Goal: Transaction & Acquisition: Obtain resource

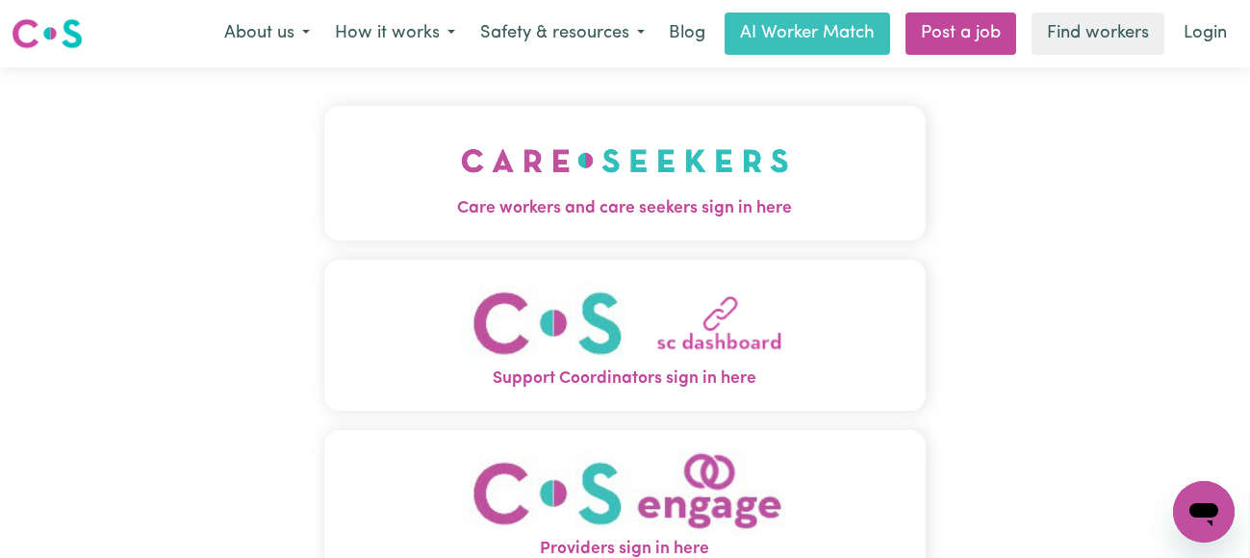
click at [697, 150] on img "Care workers and care seekers sign in here" at bounding box center [625, 160] width 328 height 71
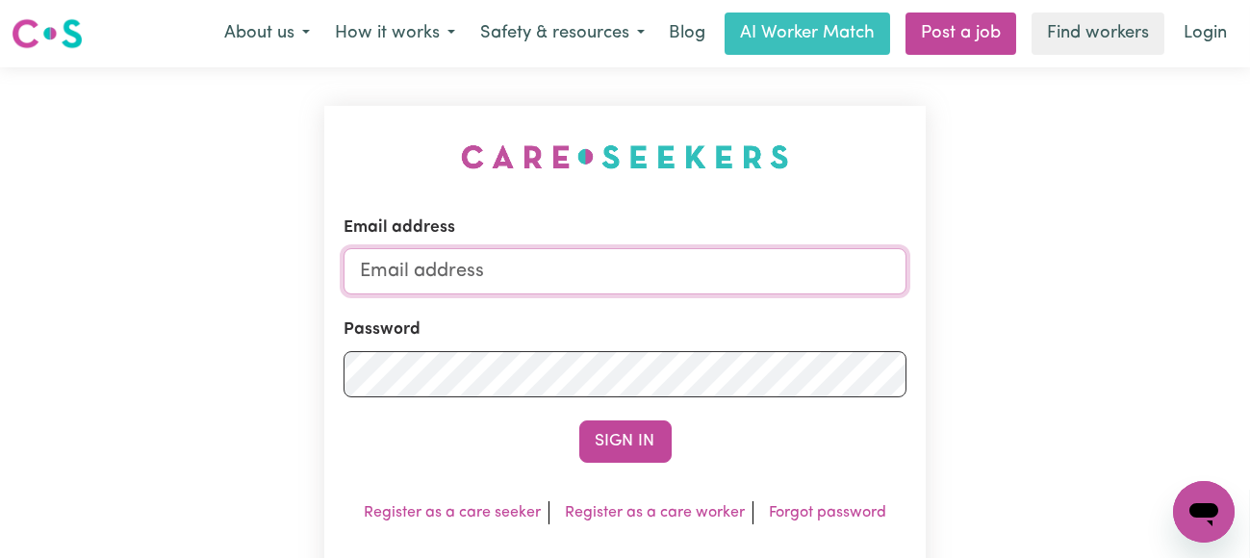
click at [558, 273] on input "Email address" at bounding box center [625, 271] width 564 height 46
type input "[EMAIL_ADDRESS][PERSON_NAME][DOMAIN_NAME]"
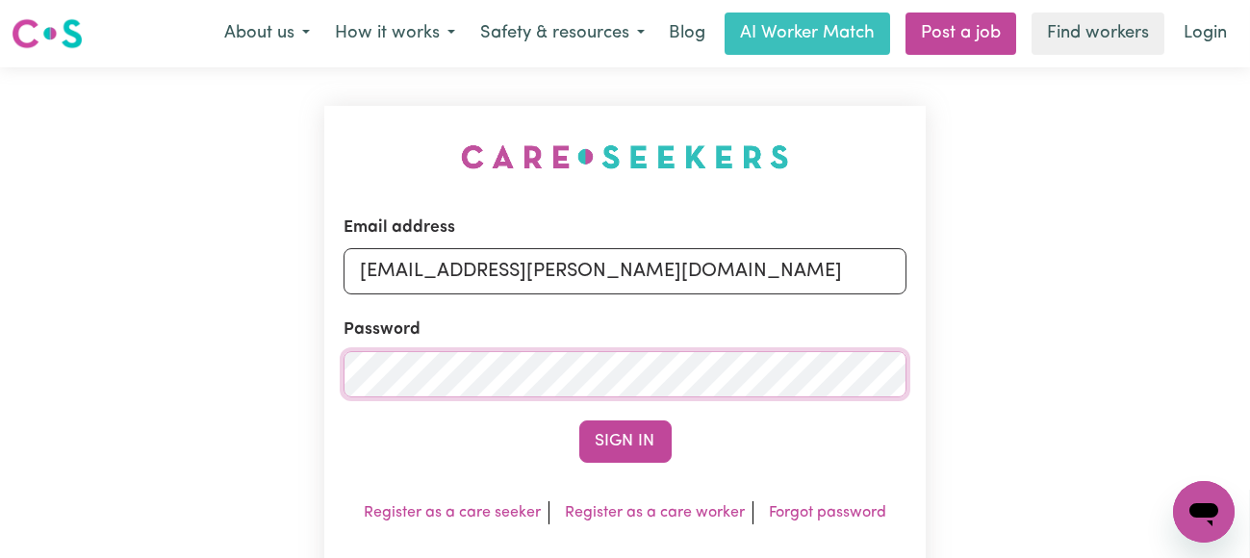
click at [579, 420] on button "Sign In" at bounding box center [625, 441] width 92 height 42
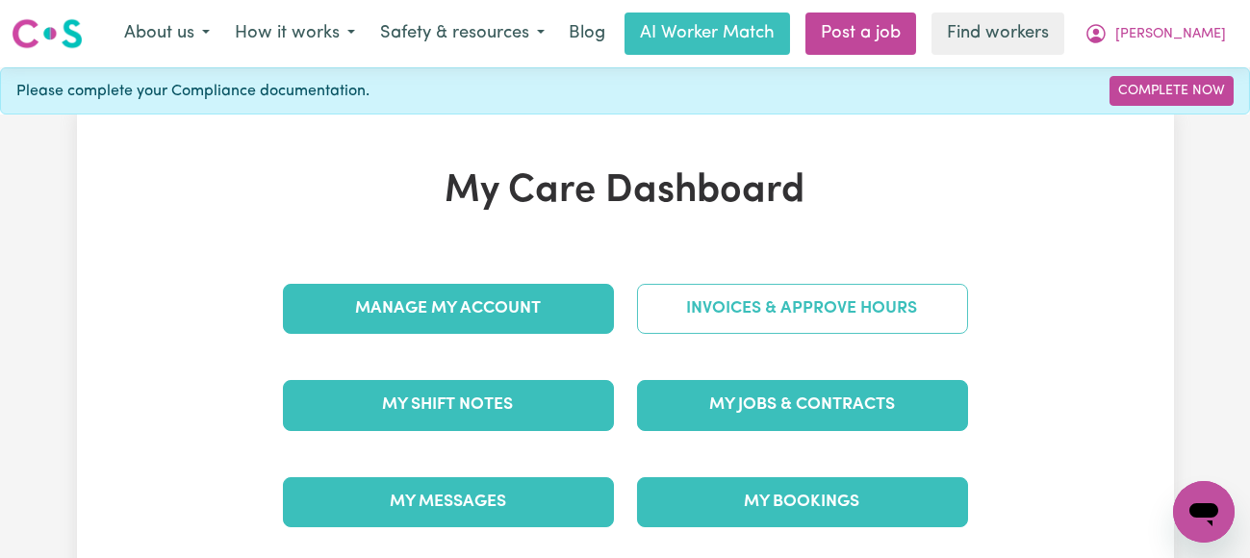
click at [695, 293] on link "Invoices & Approve Hours" at bounding box center [802, 309] width 331 height 50
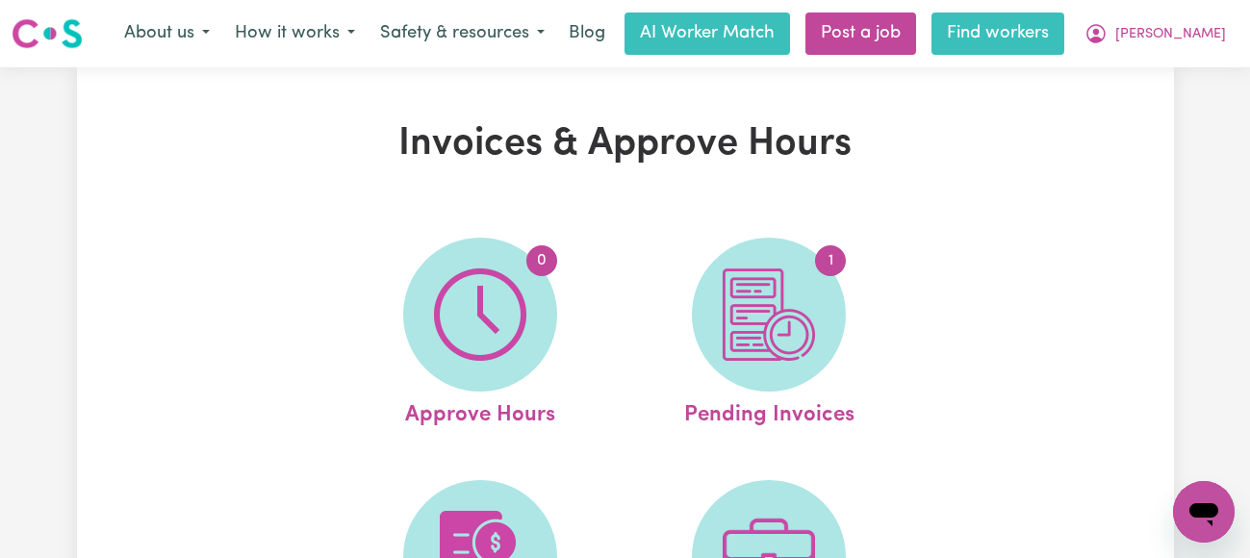
click at [1048, 36] on link "Find workers" at bounding box center [997, 34] width 133 height 42
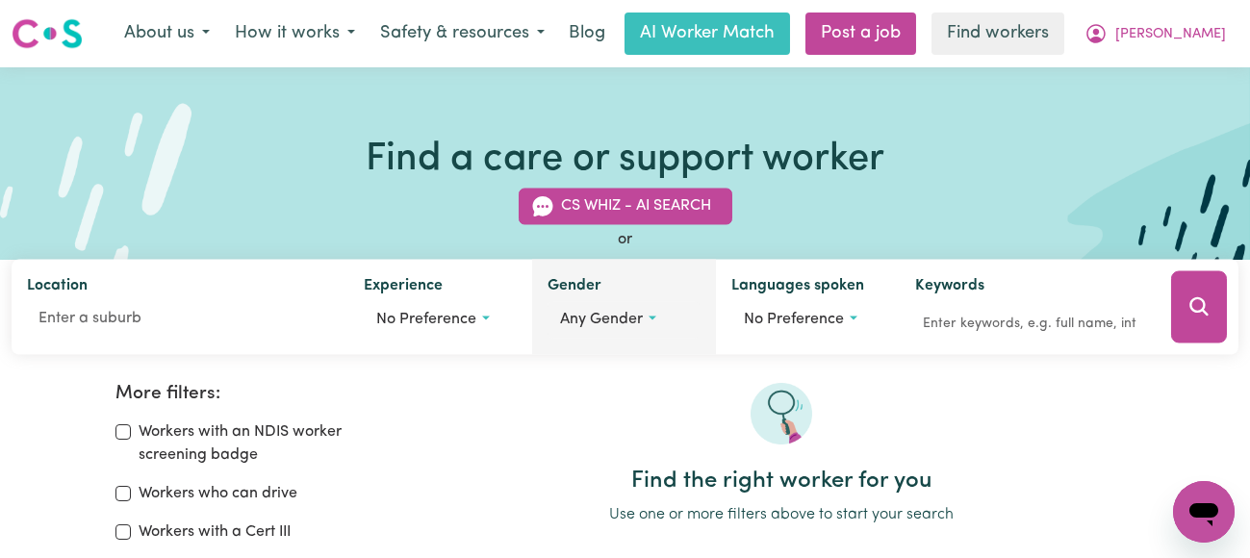
click at [568, 316] on span "Any gender" at bounding box center [601, 320] width 83 height 15
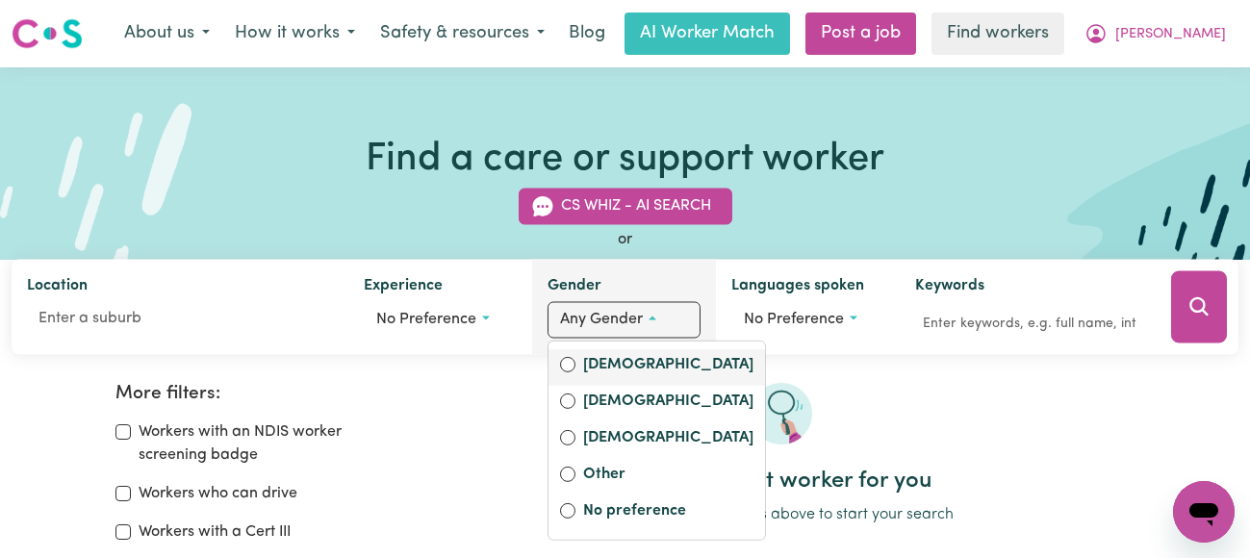
click at [584, 363] on label "[DEMOGRAPHIC_DATA]" at bounding box center [668, 366] width 170 height 27
click at [575, 363] on input "[DEMOGRAPHIC_DATA]" at bounding box center [567, 364] width 15 height 15
radio input "true"
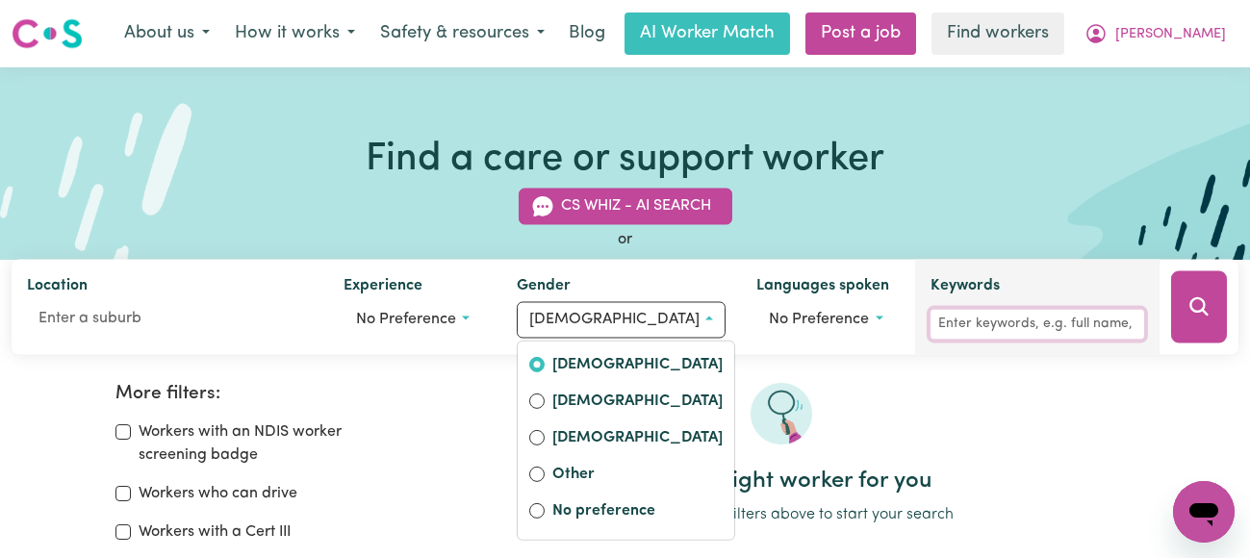
click at [963, 324] on input "Keywords" at bounding box center [1037, 325] width 214 height 30
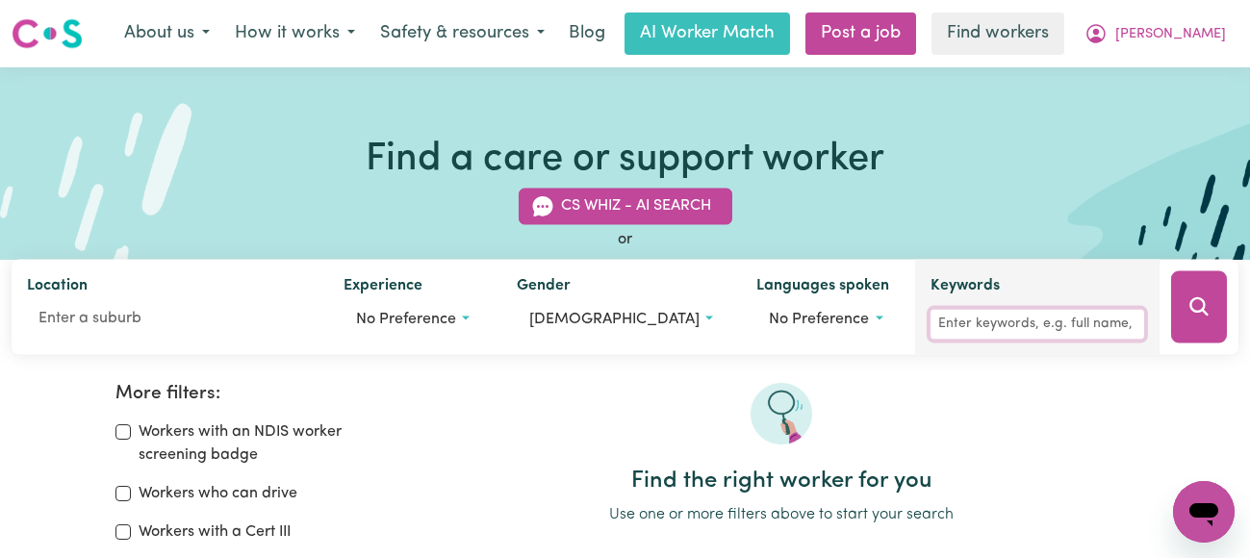
type input "ori"
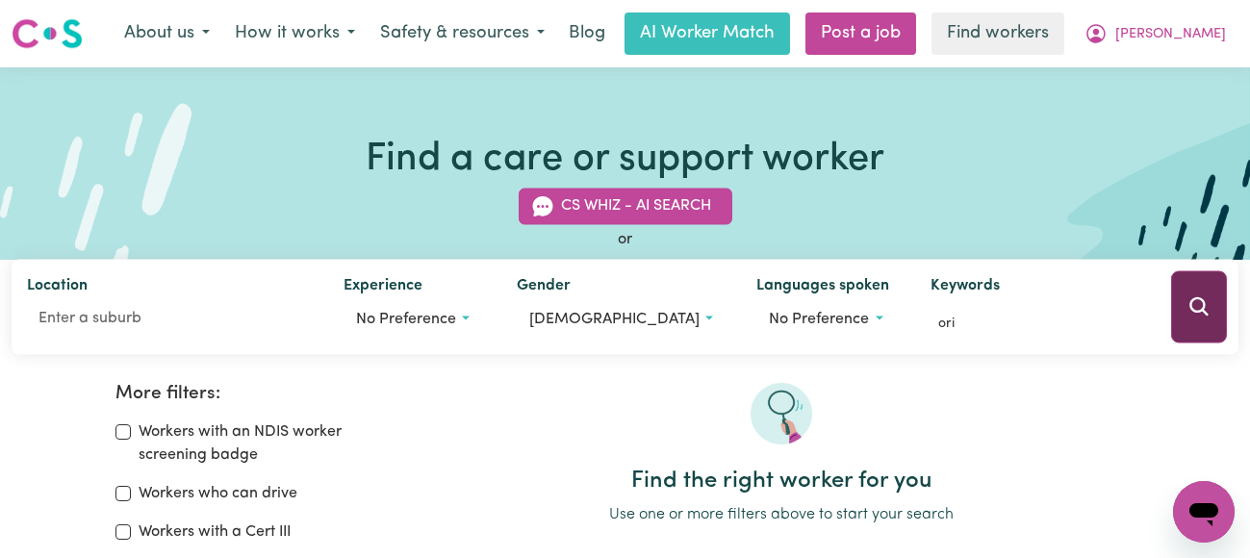
click at [1192, 311] on icon "Search" at bounding box center [1198, 306] width 18 height 18
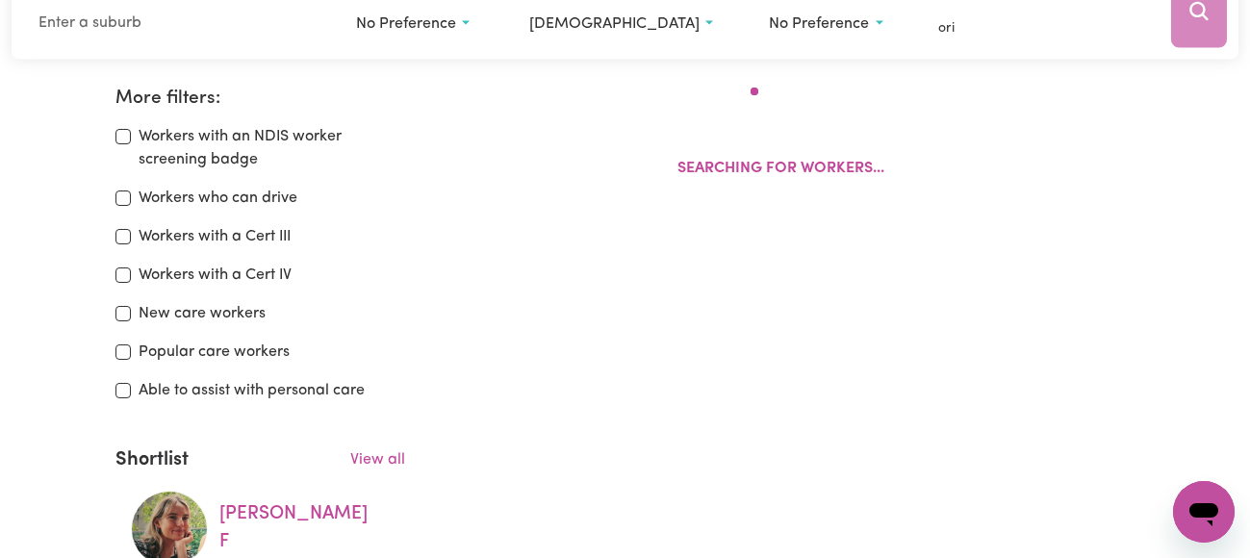
scroll to position [320, 0]
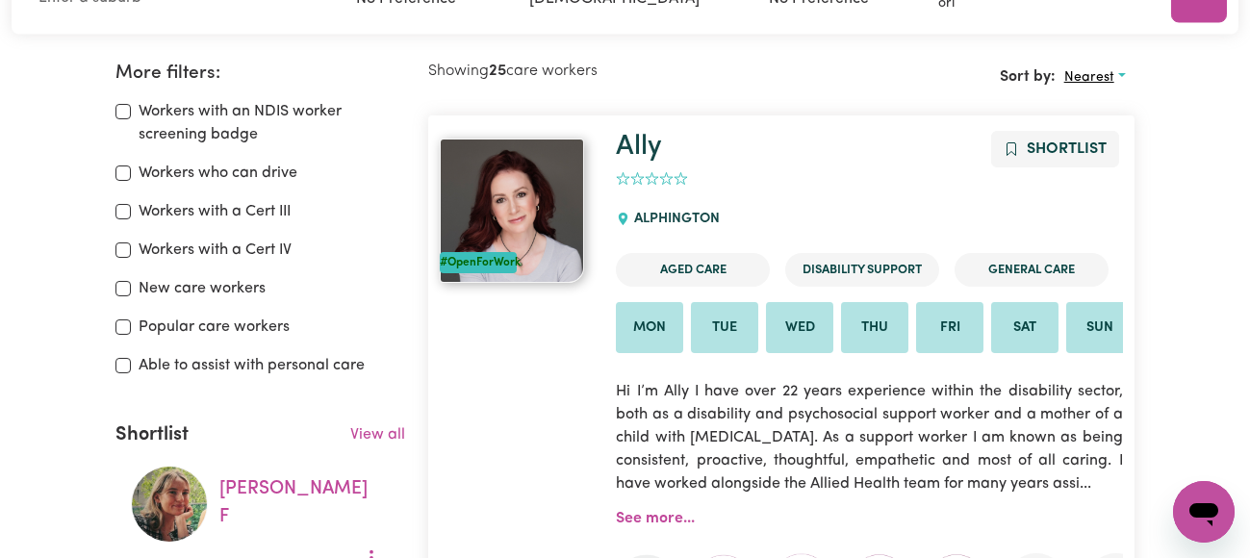
click at [1104, 77] on span "Nearest" at bounding box center [1089, 77] width 50 height 14
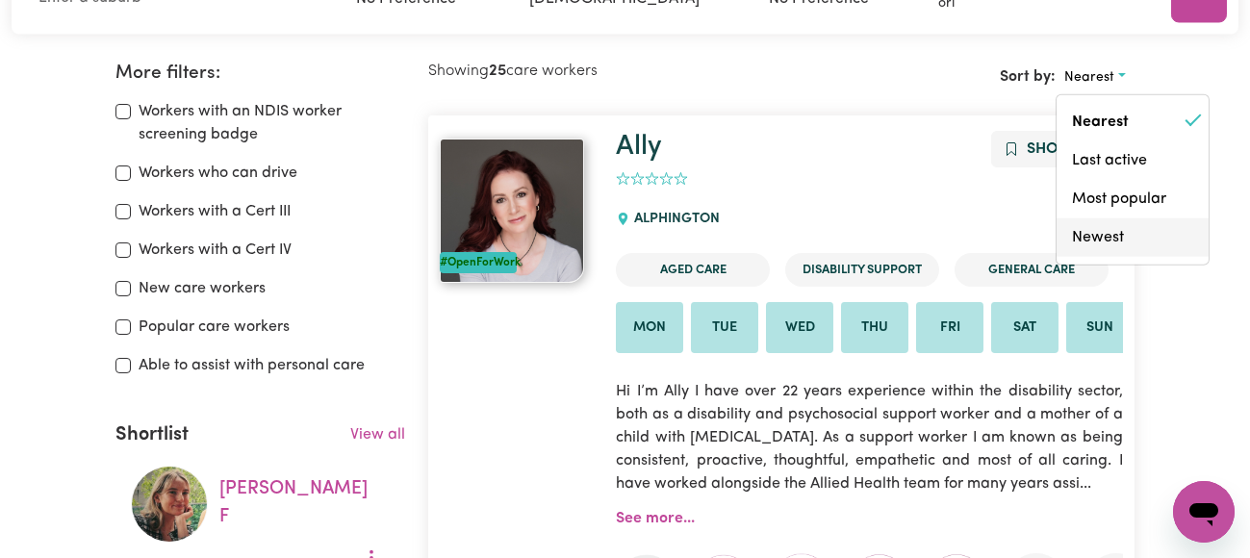
click at [1099, 236] on link "Newest" at bounding box center [1132, 237] width 152 height 38
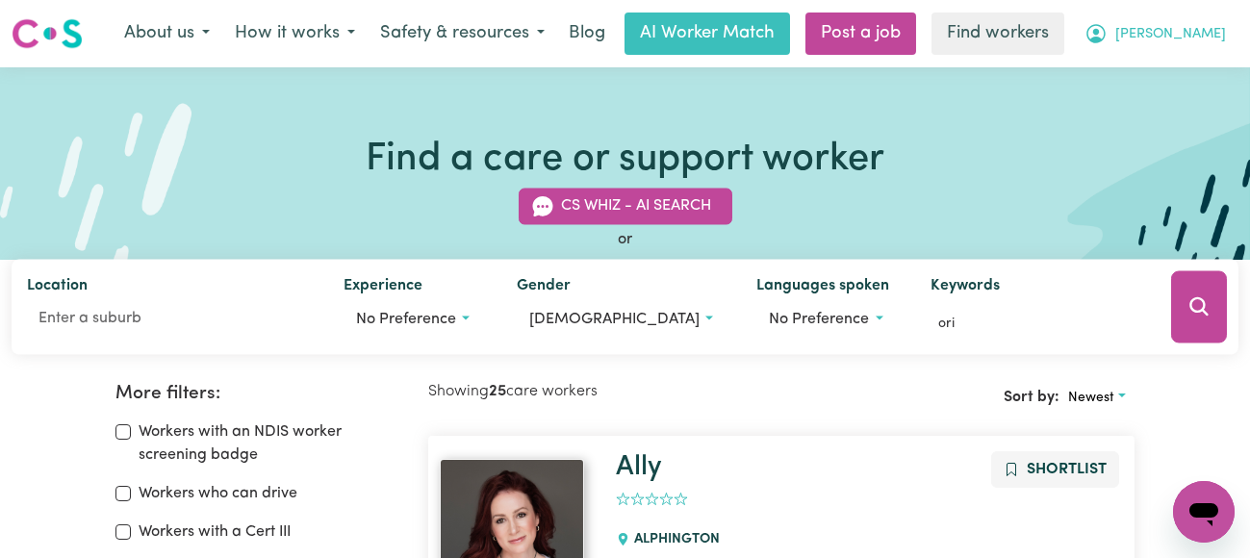
click at [1200, 34] on span "[PERSON_NAME]" at bounding box center [1170, 34] width 111 height 21
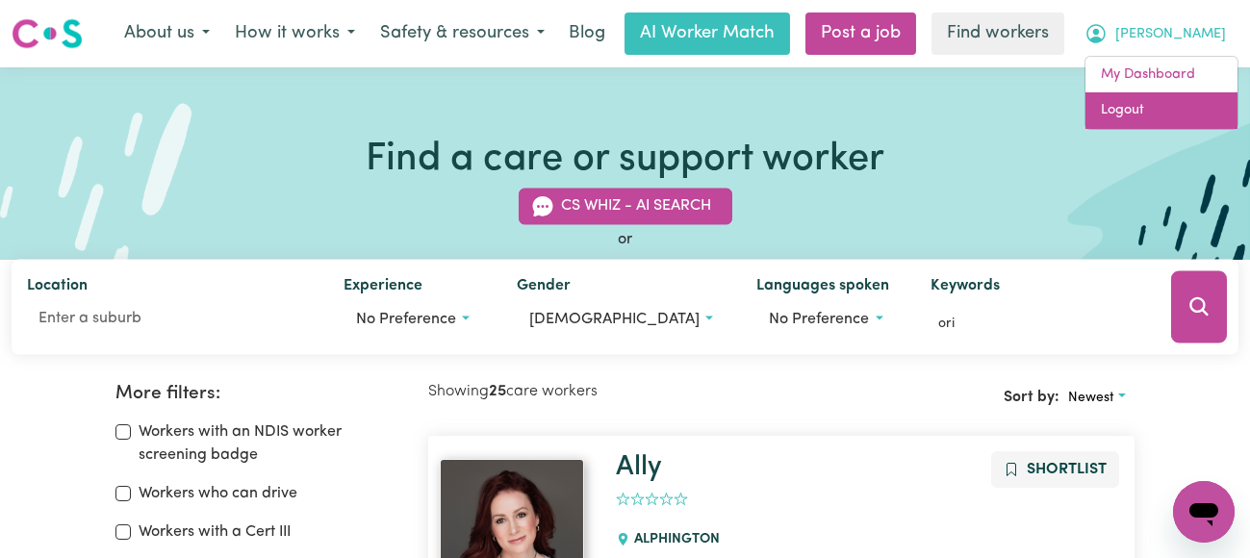
click at [1127, 111] on link "Logout" at bounding box center [1161, 110] width 152 height 37
